Goal: Task Accomplishment & Management: Use online tool/utility

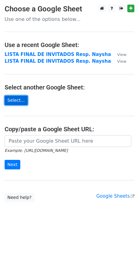
click at [19, 104] on link "Select..." at bounding box center [16, 101] width 23 height 10
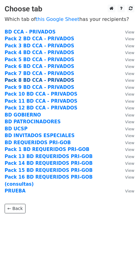
click at [27, 81] on strong "Pack 8 BD CCA - PRIVADOS" at bounding box center [40, 81] width 70 height 6
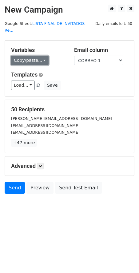
click at [28, 56] on link "Copy/paste..." at bounding box center [30, 61] width 38 height 10
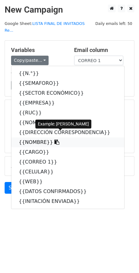
click at [26, 138] on link "{{NOMBRE}}" at bounding box center [67, 143] width 113 height 10
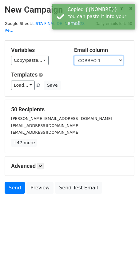
click at [85, 56] on select "N.° SEMAFORO SECTOR ECONÓMICO EMPRESA RUC NOMBRE COMERCIAL DIRECCIÓN CORRESPOND…" at bounding box center [98, 61] width 49 height 10
click at [74, 56] on select "N.° SEMAFORO SECTOR ECONÓMICO EMPRESA RUC NOMBRE COMERCIAL DIRECCIÓN CORRESPOND…" at bounding box center [98, 61] width 49 height 10
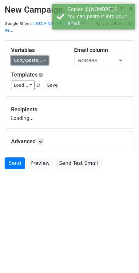
click at [28, 56] on link "Copy/paste..." at bounding box center [30, 61] width 38 height 10
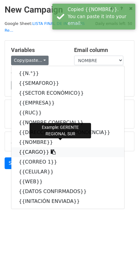
click at [29, 147] on link "{{CARGO}}" at bounding box center [67, 152] width 113 height 10
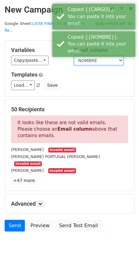
click at [82, 56] on select "N.° SEMAFORO SECTOR ECONÓMICO EMPRESA RUC NOMBRE COMERCIAL DIRECCIÓN CORRESPOND…" at bounding box center [98, 61] width 49 height 10
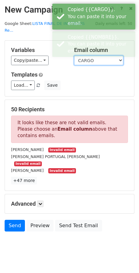
click at [74, 56] on select "N.° SEMAFORO SECTOR ECONÓMICO EMPRESA RUC NOMBRE COMERCIAL DIRECCIÓN CORRESPOND…" at bounding box center [98, 61] width 49 height 10
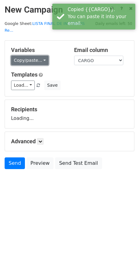
click at [27, 56] on link "Copy/paste..." at bounding box center [30, 61] width 38 height 10
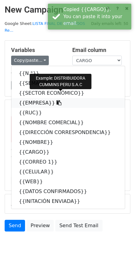
click at [29, 98] on link "{{EMPRESA}}" at bounding box center [67, 103] width 113 height 10
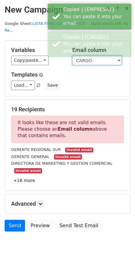
click at [81, 56] on select "N.° SEMAFORO SECTOR ECONÓMICO EMPRESA RUC NOMBRE COMERCIAL DIRECCIÓN CORRESPOND…" at bounding box center [96, 61] width 49 height 10
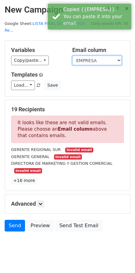
click at [72, 56] on select "N.° SEMAFORO SECTOR ECONÓMICO EMPRESA RUC NOMBRE COMERCIAL DIRECCIÓN CORRESPOND…" at bounding box center [96, 61] width 49 height 10
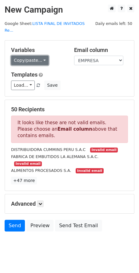
click at [26, 56] on link "Copy/paste..." at bounding box center [30, 61] width 38 height 10
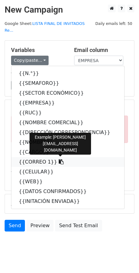
click at [26, 157] on link "{{CORREO 1}}" at bounding box center [67, 162] width 113 height 10
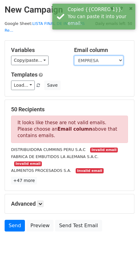
click at [100, 56] on select "N.° SEMAFORO SECTOR ECONÓMICO EMPRESA RUC NOMBRE COMERCIAL DIRECCIÓN CORRESPOND…" at bounding box center [98, 61] width 49 height 10
select select "CORREO 1"
click at [74, 56] on select "N.° SEMAFORO SECTOR ECONÓMICO EMPRESA RUC NOMBRE COMERCIAL DIRECCIÓN CORRESPOND…" at bounding box center [98, 61] width 49 height 10
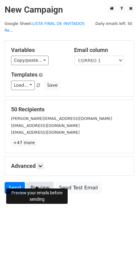
click at [37, 184] on link "Preview" at bounding box center [39, 188] width 27 height 12
